Goal: Task Accomplishment & Management: Manage account settings

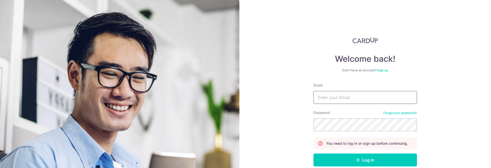
click at [354, 100] on input "Email" at bounding box center [364, 97] width 103 height 13
type input "[EMAIL_ADDRESS][DOMAIN_NAME]"
click at [313, 154] on button "Log in" at bounding box center [364, 160] width 103 height 13
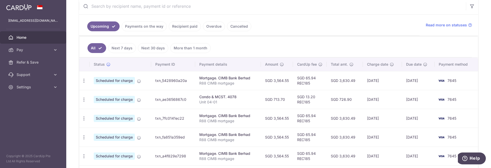
scroll to position [83, 0]
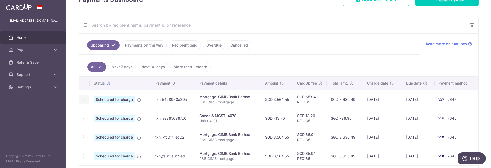
click at [83, 97] on icon "button" at bounding box center [83, 99] width 5 height 5
click at [101, 111] on span "Update payment" at bounding box center [111, 114] width 35 height 6
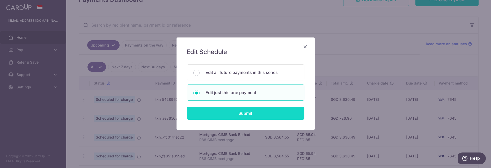
click at [225, 114] on input "Submit" at bounding box center [245, 113] width 117 height 13
radio input "true"
type input "3,564.55"
type input "[DATE]"
type input "R88 CIMB mortgage"
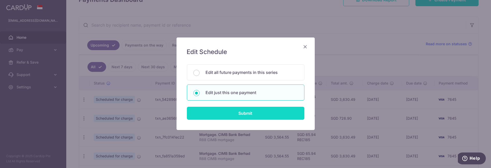
type input "REC185"
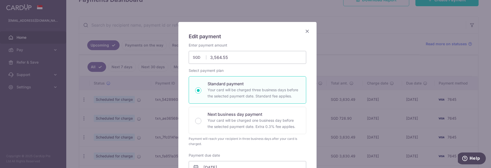
scroll to position [0, 0]
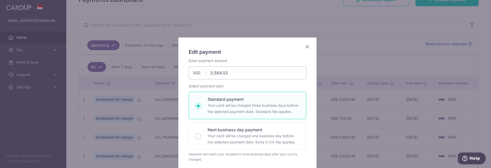
click at [306, 46] on icon "Close" at bounding box center [307, 46] width 6 height 6
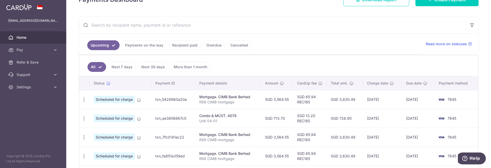
click at [27, 38] on span "Home" at bounding box center [34, 37] width 34 height 5
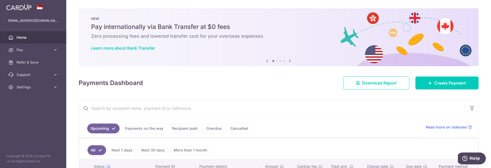
click at [288, 62] on icon at bounding box center [290, 61] width 6 height 6
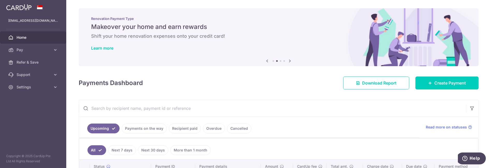
click at [288, 62] on icon at bounding box center [290, 61] width 6 height 6
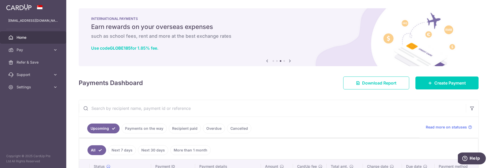
click at [288, 62] on icon at bounding box center [290, 61] width 6 height 6
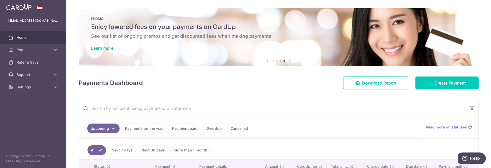
click at [111, 51] on div "PROMO Enjoy lowered fees on your payments on CardUp See our list of ongoing pro…" at bounding box center [279, 34] width 400 height 52
click at [110, 48] on link "Learn more" at bounding box center [102, 48] width 22 height 5
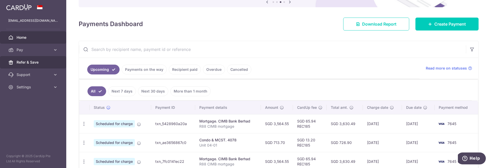
scroll to position [52, 0]
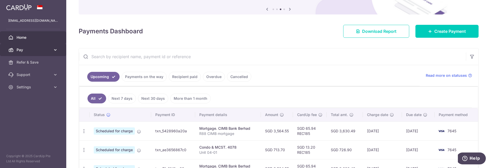
click at [57, 50] on icon at bounding box center [55, 49] width 5 height 5
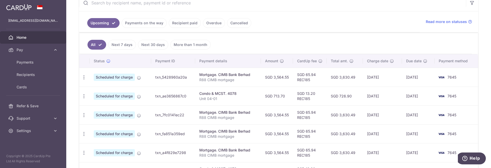
scroll to position [103, 0]
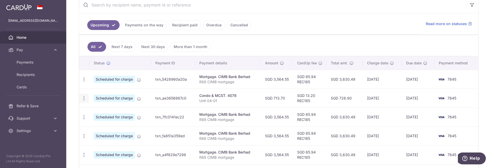
click at [85, 97] on icon "button" at bounding box center [83, 98] width 5 height 5
click at [99, 110] on span "Update payment" at bounding box center [111, 112] width 35 height 6
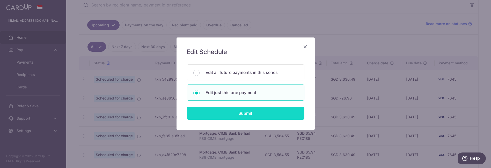
click at [216, 113] on input "Submit" at bounding box center [245, 113] width 117 height 13
radio input "true"
type input "713.70"
type input "[DATE]"
type input "Unit 04-01"
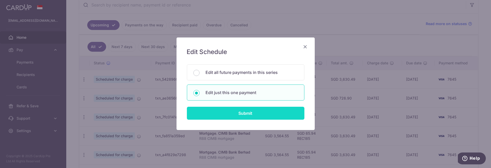
type input "REC185"
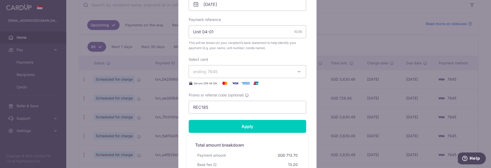
scroll to position [181, 0]
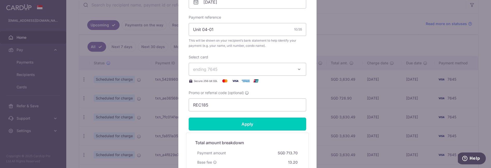
click at [231, 69] on span "ending 7645" at bounding box center [242, 69] width 99 height 6
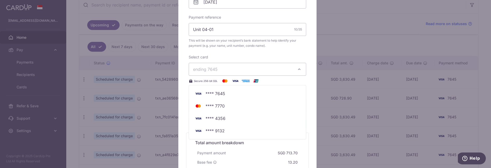
click at [227, 55] on div "Select card ending 7645 **** 7645 **** 7770 **** 4356 **** 9132 Secure 256-bit …" at bounding box center [247, 69] width 117 height 29
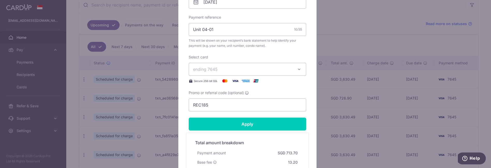
click at [222, 72] on button "ending 7645" at bounding box center [247, 69] width 117 height 13
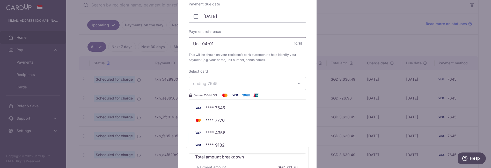
scroll to position [129, 0]
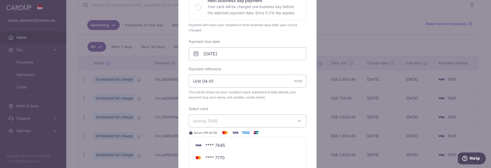
click at [233, 108] on div "Select card ending 7645 **** 7645 **** 7770 **** 4356 **** 9132 Secure 256-bit …" at bounding box center [247, 120] width 117 height 29
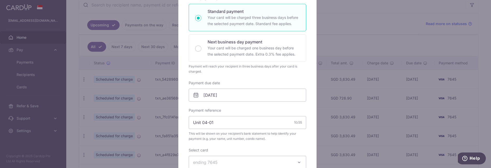
scroll to position [0, 0]
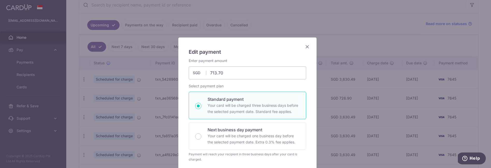
click at [304, 48] on icon "Close" at bounding box center [307, 46] width 6 height 6
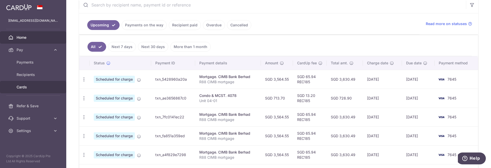
click at [32, 88] on span "Cards" at bounding box center [34, 87] width 34 height 5
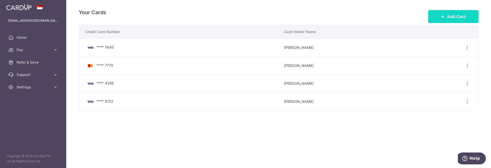
click at [461, 20] on button "Add Card" at bounding box center [453, 16] width 50 height 13
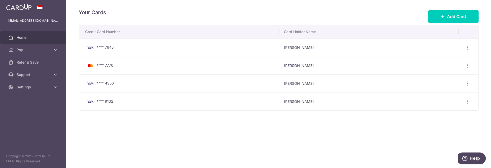
click at [25, 40] on link "Home" at bounding box center [33, 37] width 66 height 12
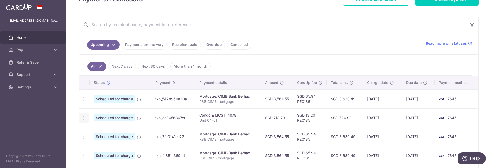
click at [85, 117] on icon "button" at bounding box center [83, 117] width 5 height 5
click at [107, 132] on span "Update payment" at bounding box center [111, 132] width 35 height 6
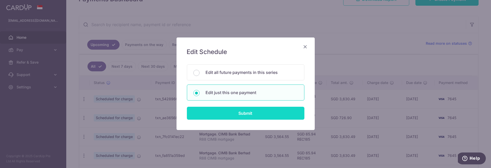
click at [236, 114] on input "Submit" at bounding box center [245, 113] width 117 height 13
radio input "true"
type input "713.70"
type input "[DATE]"
type input "Unit 04-01"
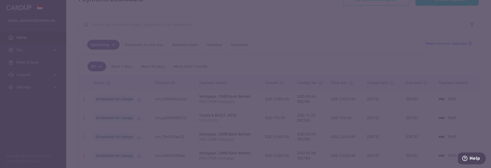
type input "REC185"
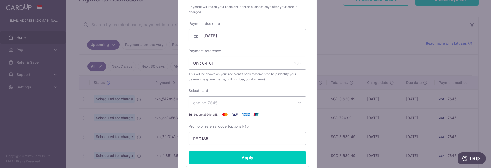
scroll to position [155, 0]
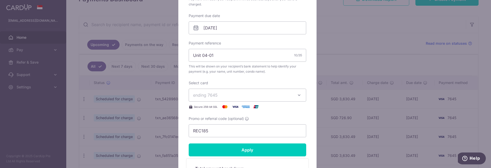
click at [229, 96] on span "ending 7645" at bounding box center [242, 95] width 99 height 6
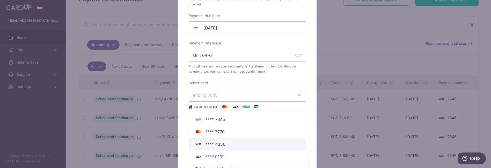
click at [215, 144] on span "**** 4356" at bounding box center [215, 144] width 20 height 6
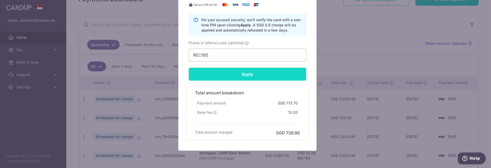
scroll to position [259, 0]
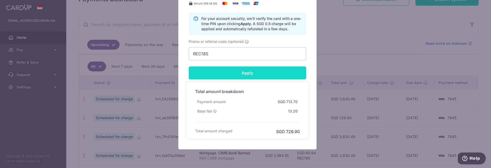
click at [230, 74] on input "Apply" at bounding box center [247, 72] width 117 height 13
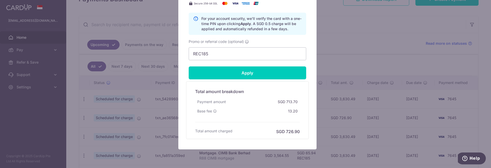
type input "Successfully Applied"
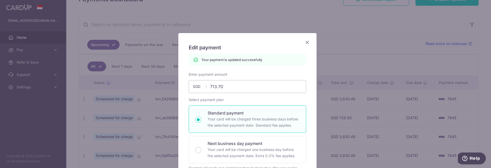
scroll to position [0, 0]
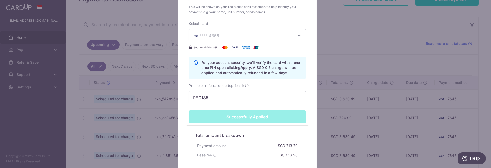
click at [228, 120] on div "Successfully Applied" at bounding box center [247, 116] width 124 height 13
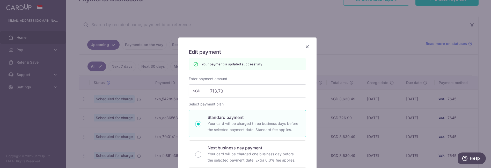
click at [304, 47] on icon "Close" at bounding box center [307, 46] width 6 height 6
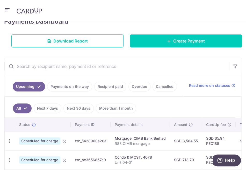
scroll to position [76, 0]
